Goal: Task Accomplishment & Management: Manage account settings

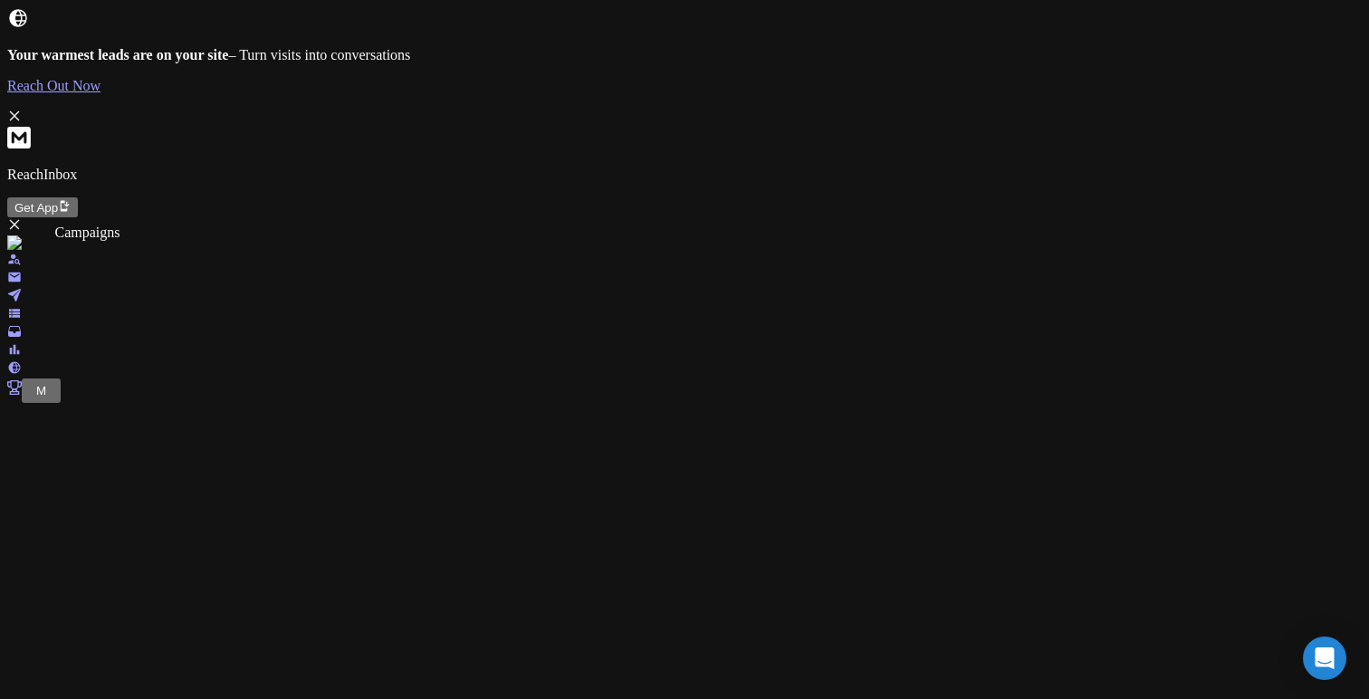
click at [22, 288] on icon at bounding box center [14, 295] width 14 height 14
click at [20, 272] on icon at bounding box center [14, 277] width 12 height 10
